Goal: Task Accomplishment & Management: Manage account settings

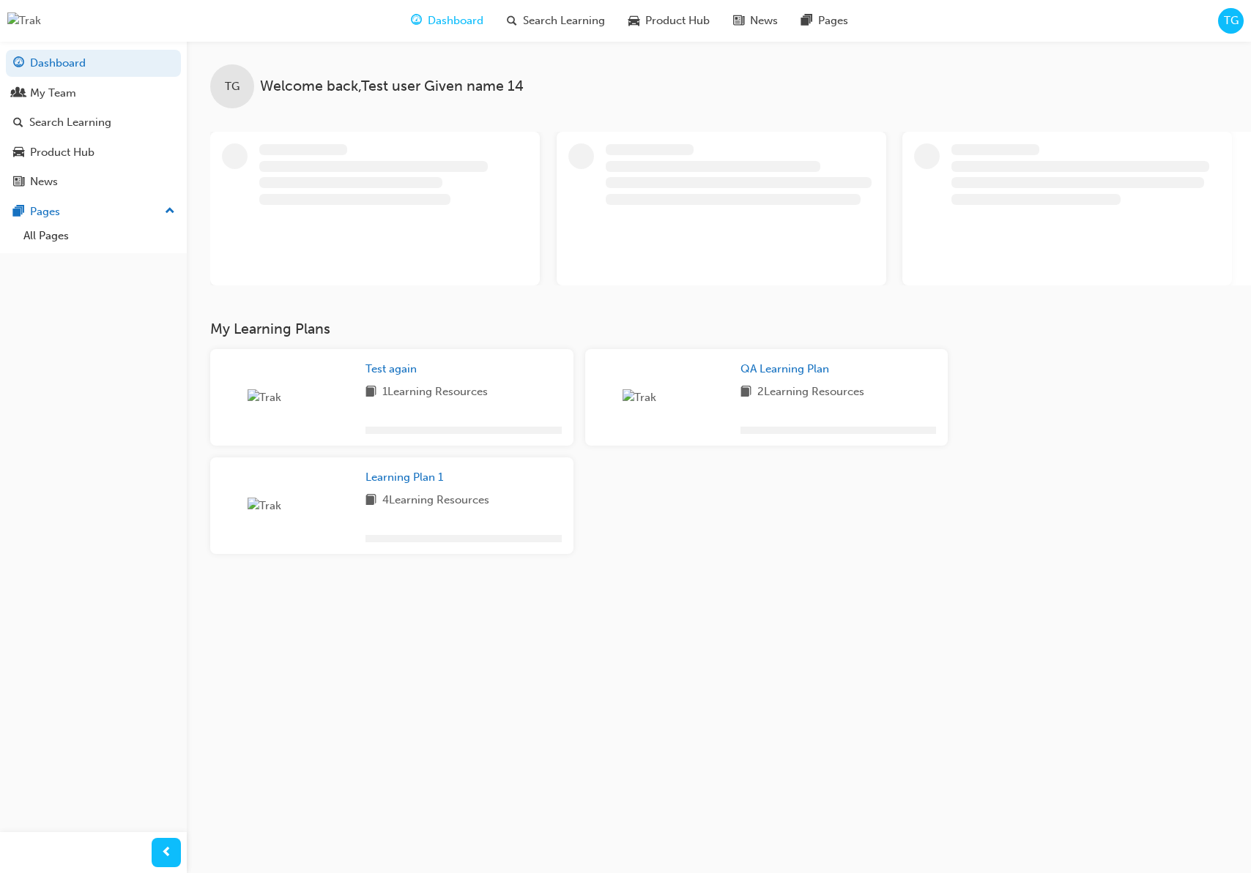
click at [1227, 21] on span "TG" at bounding box center [1230, 20] width 15 height 17
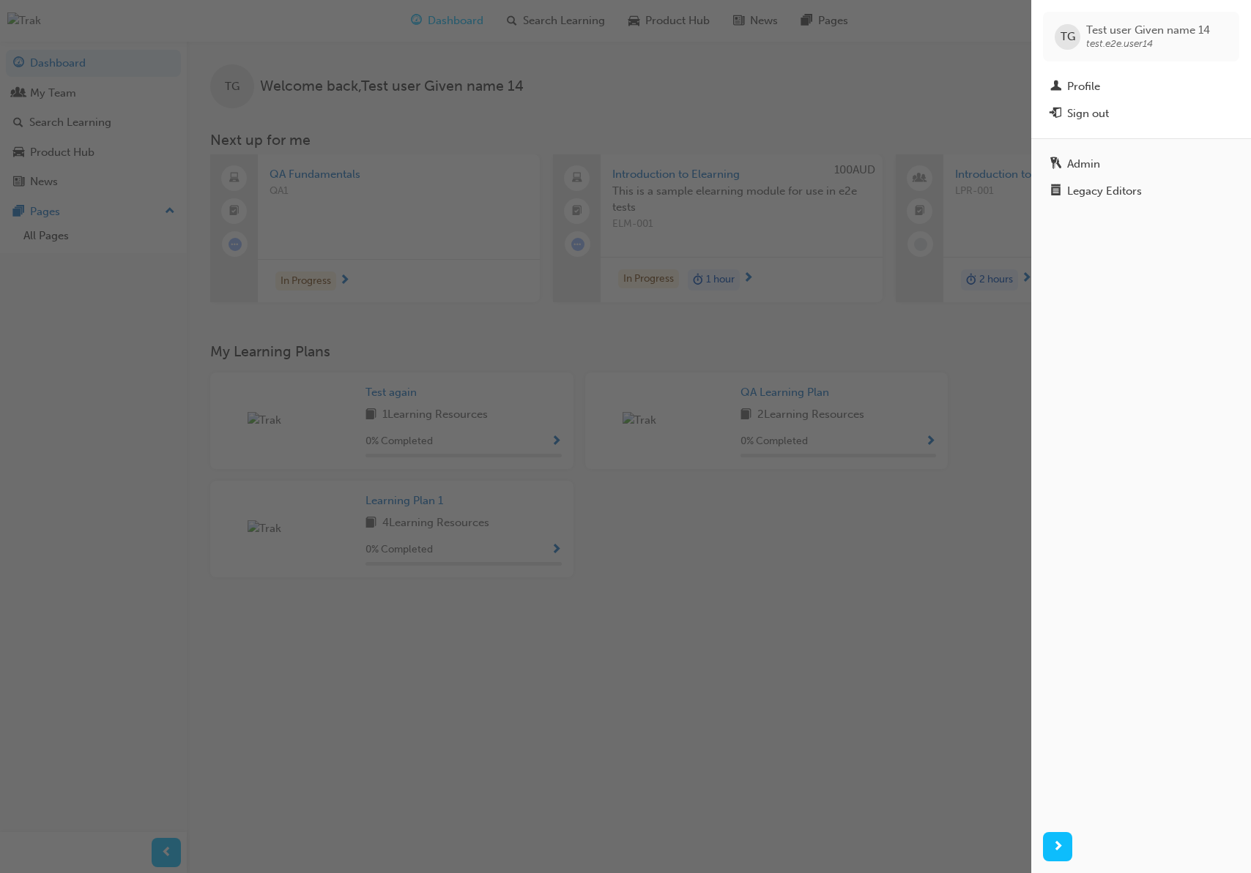
click at [636, 627] on div "button" at bounding box center [515, 436] width 1031 height 873
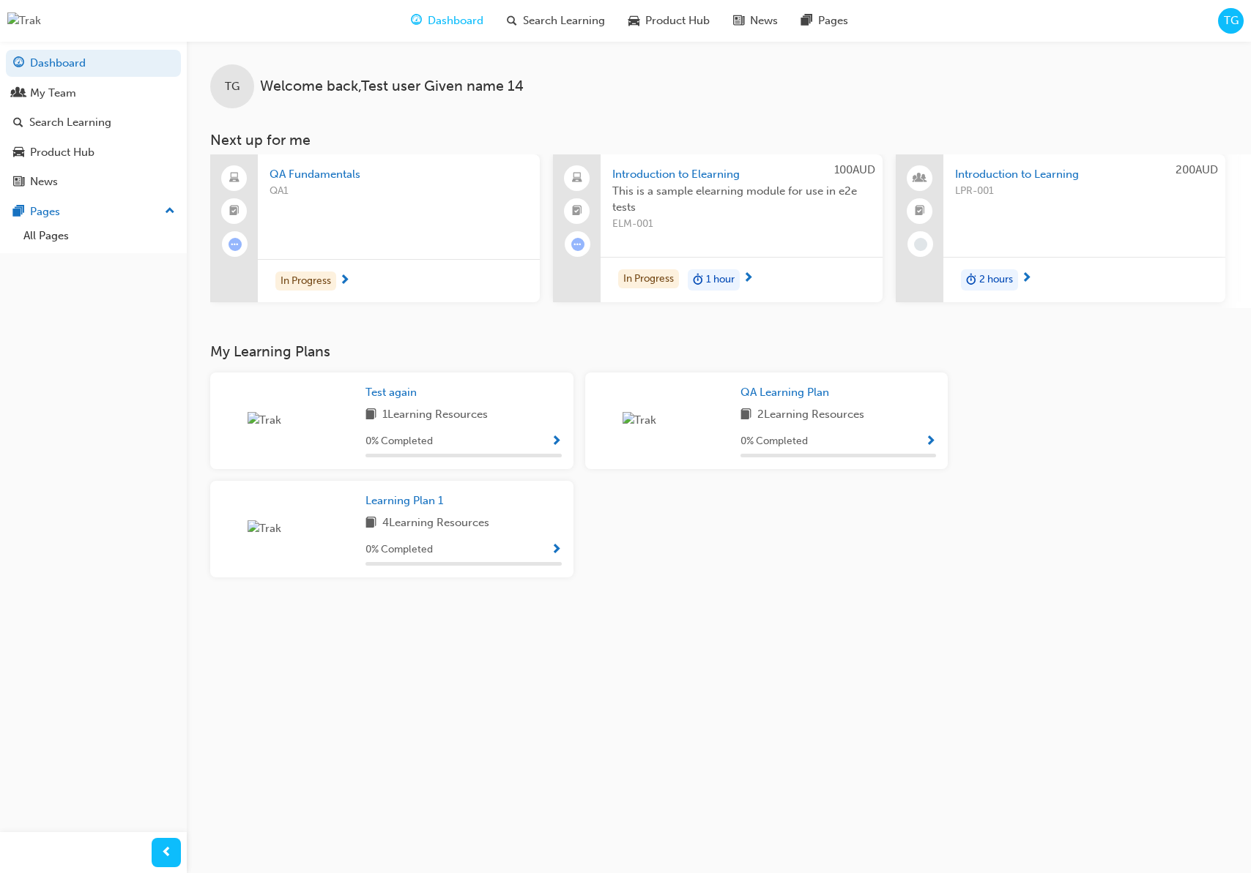
click at [356, 275] on div "In Progress" at bounding box center [399, 281] width 282 height 44
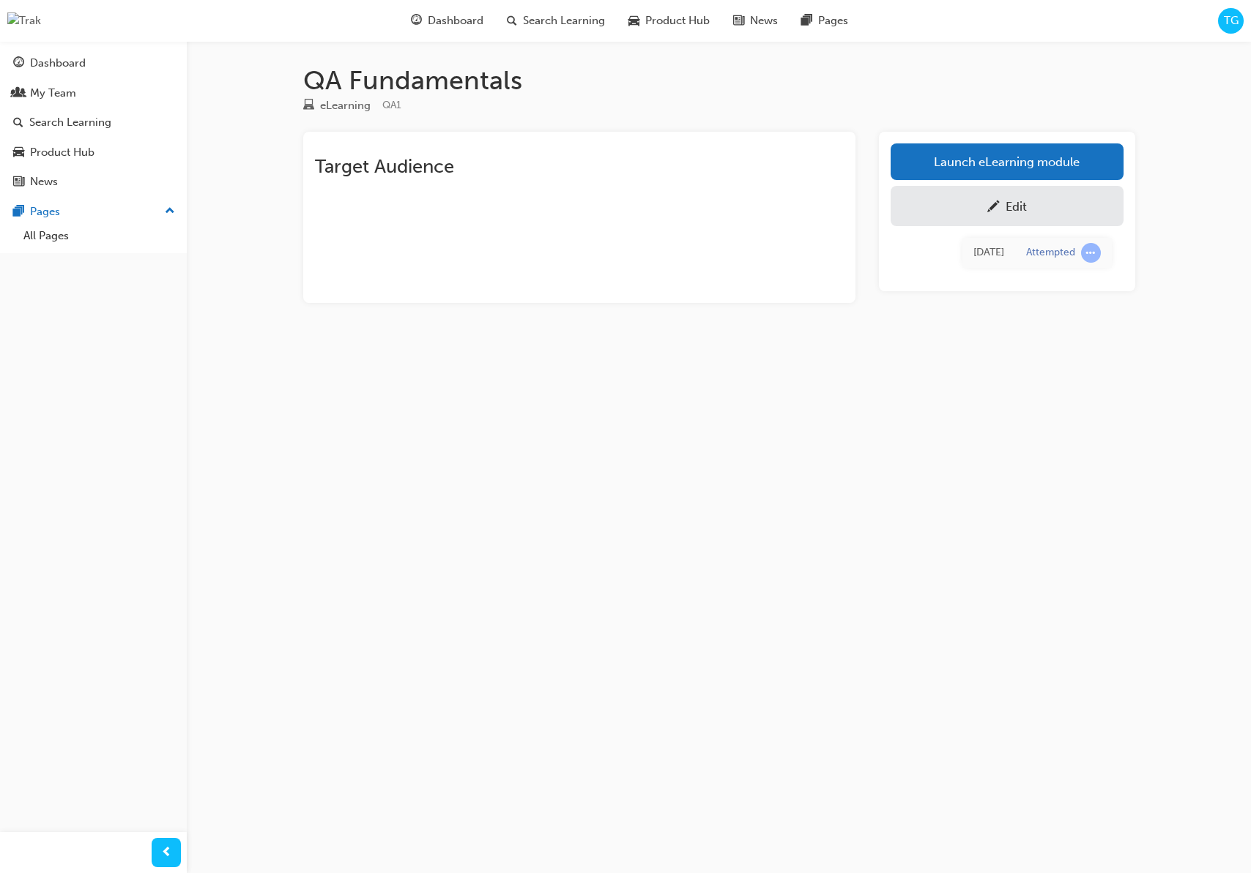
click at [1237, 24] on span "TG" at bounding box center [1230, 20] width 15 height 17
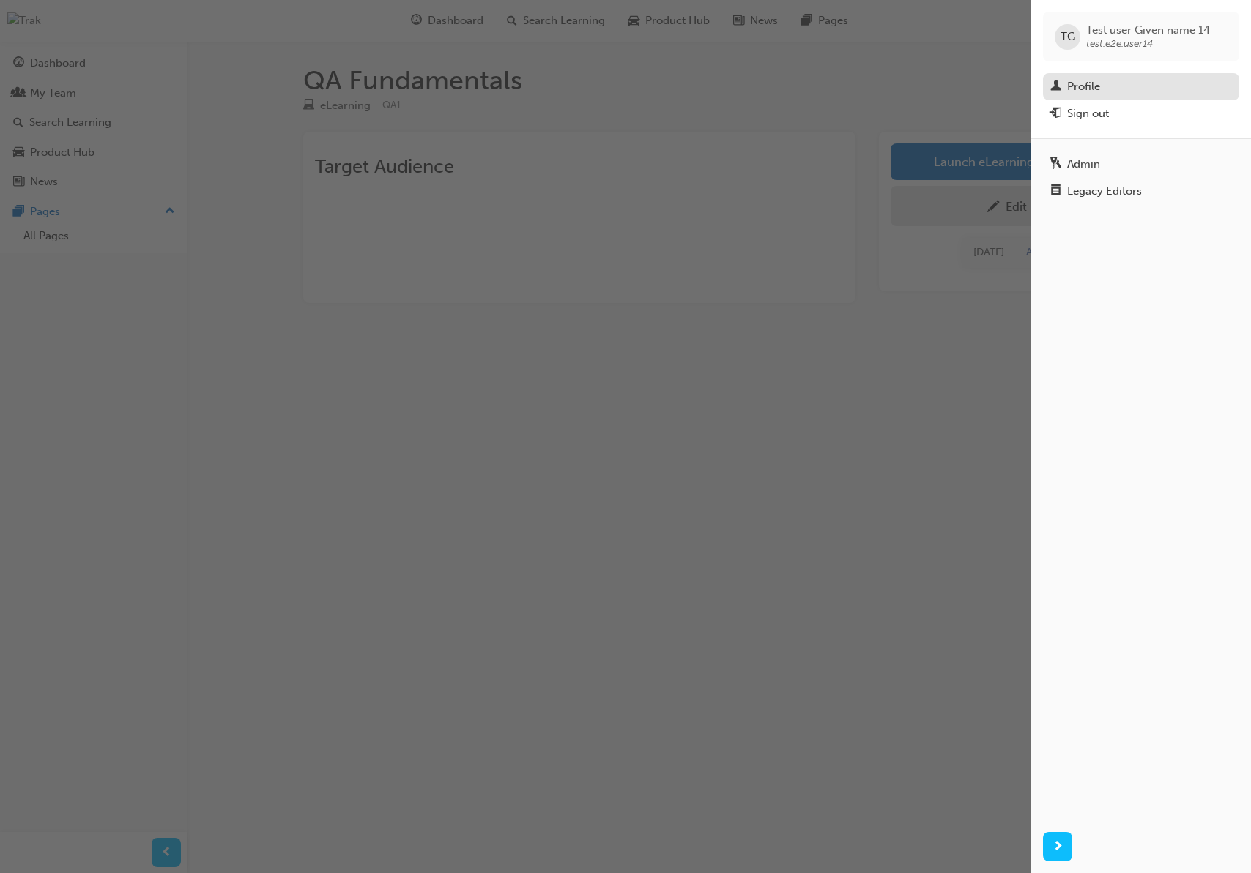
click at [1119, 86] on div "Profile" at bounding box center [1141, 87] width 182 height 18
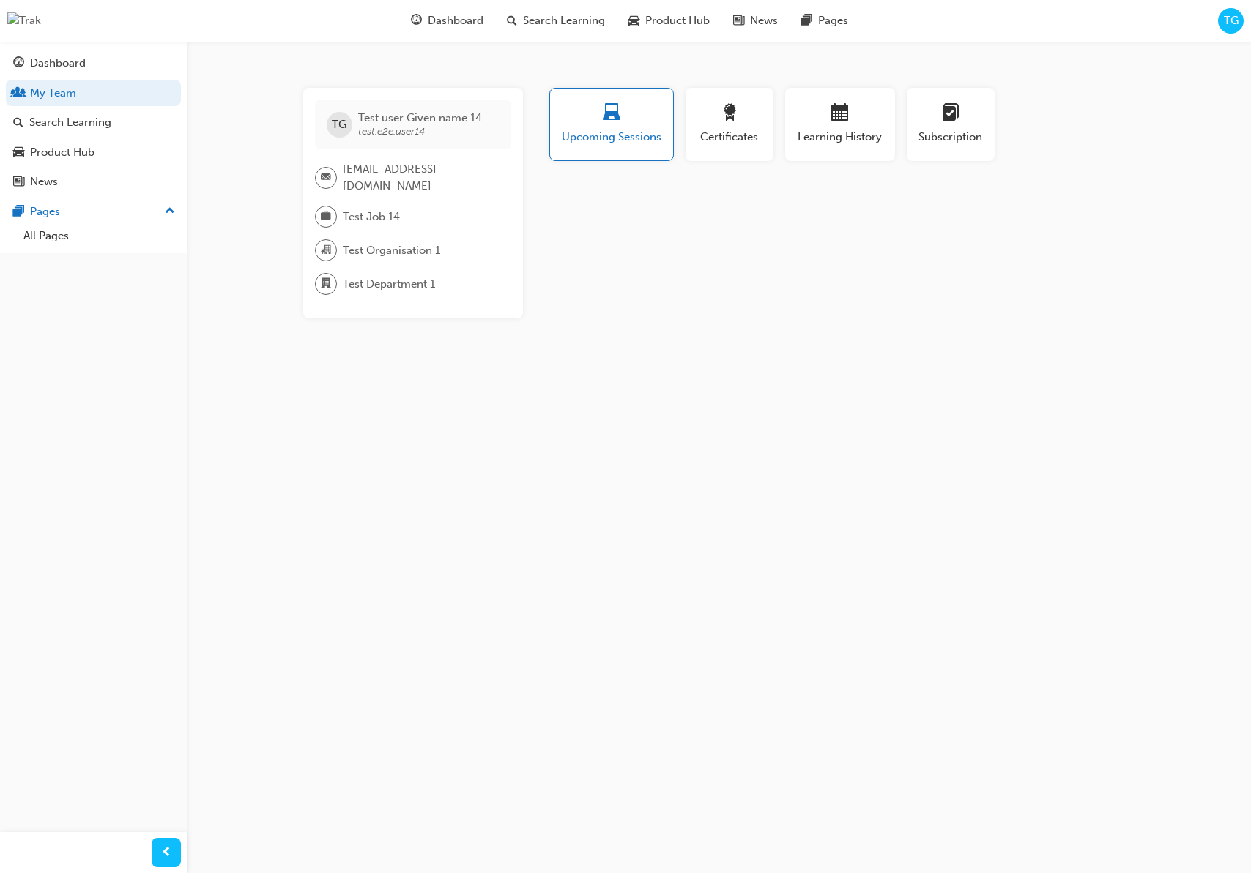
click at [1220, 23] on div "TG" at bounding box center [1231, 21] width 26 height 26
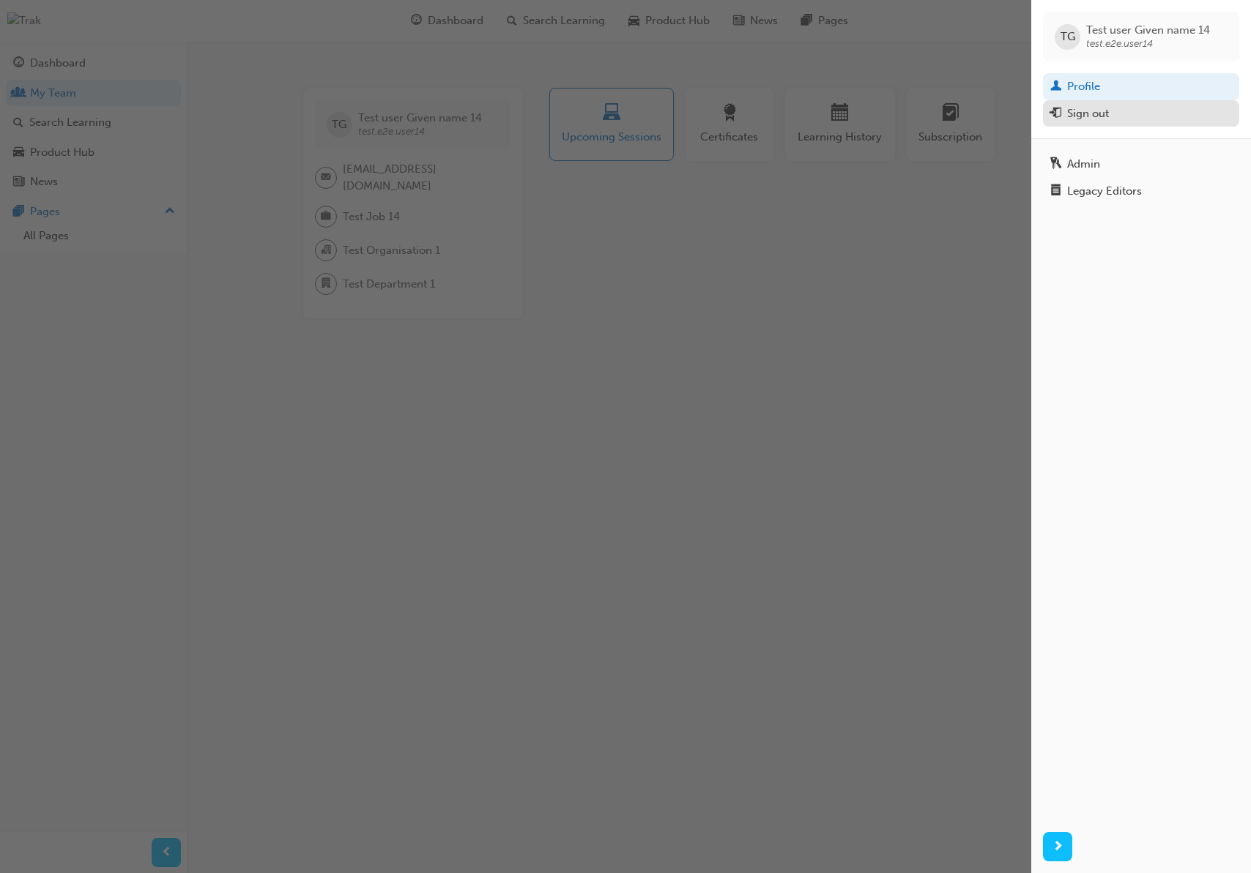
click at [1106, 111] on div "Sign out" at bounding box center [1088, 113] width 42 height 17
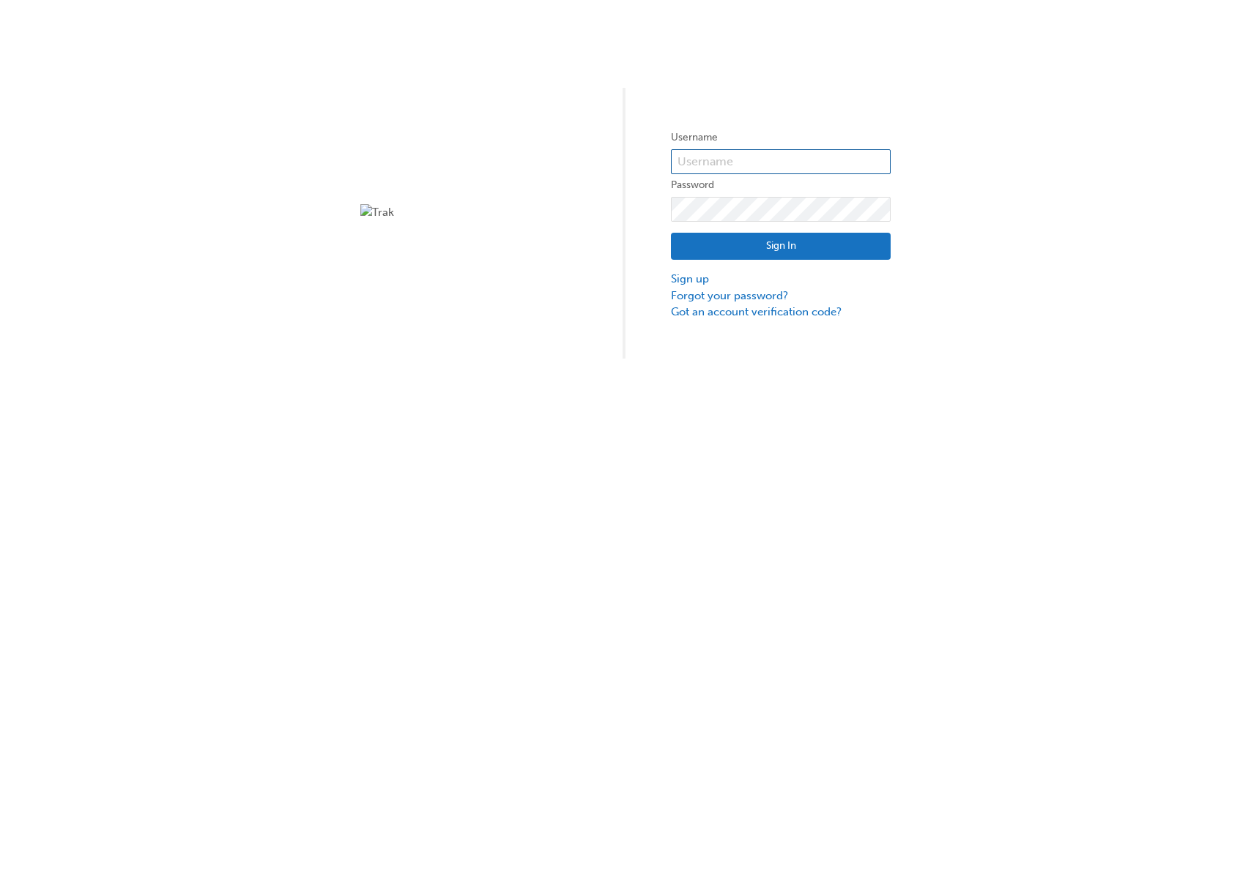
click at [745, 163] on input "text" at bounding box center [781, 161] width 220 height 25
type input "test.e2e.user31"
click at [827, 249] on button "Sign In" at bounding box center [781, 247] width 220 height 28
